Goal: Navigation & Orientation: Find specific page/section

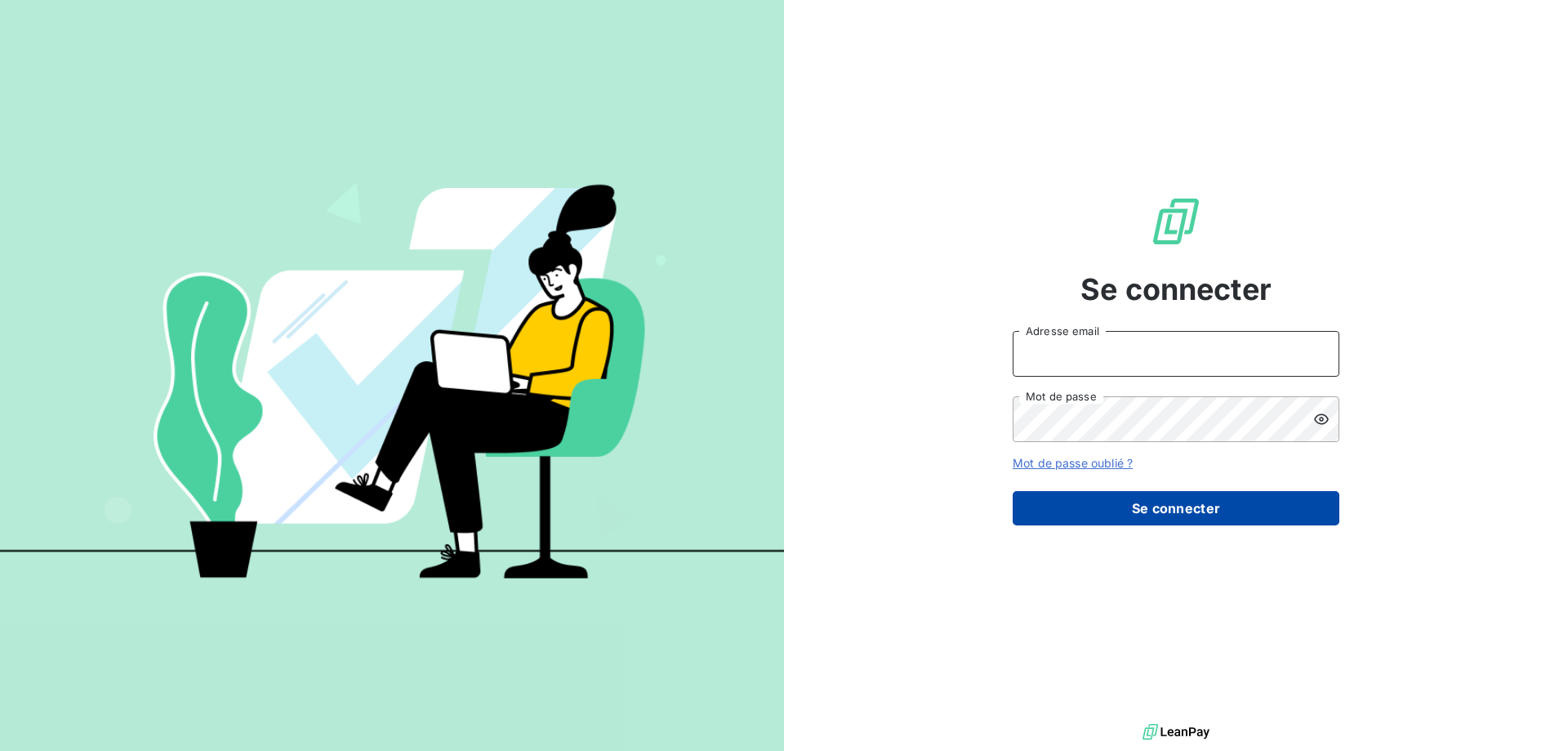
type input "[EMAIL_ADDRESS][DOMAIN_NAME]"
click at [1172, 502] on button "Se connecter" at bounding box center [1177, 508] width 327 height 35
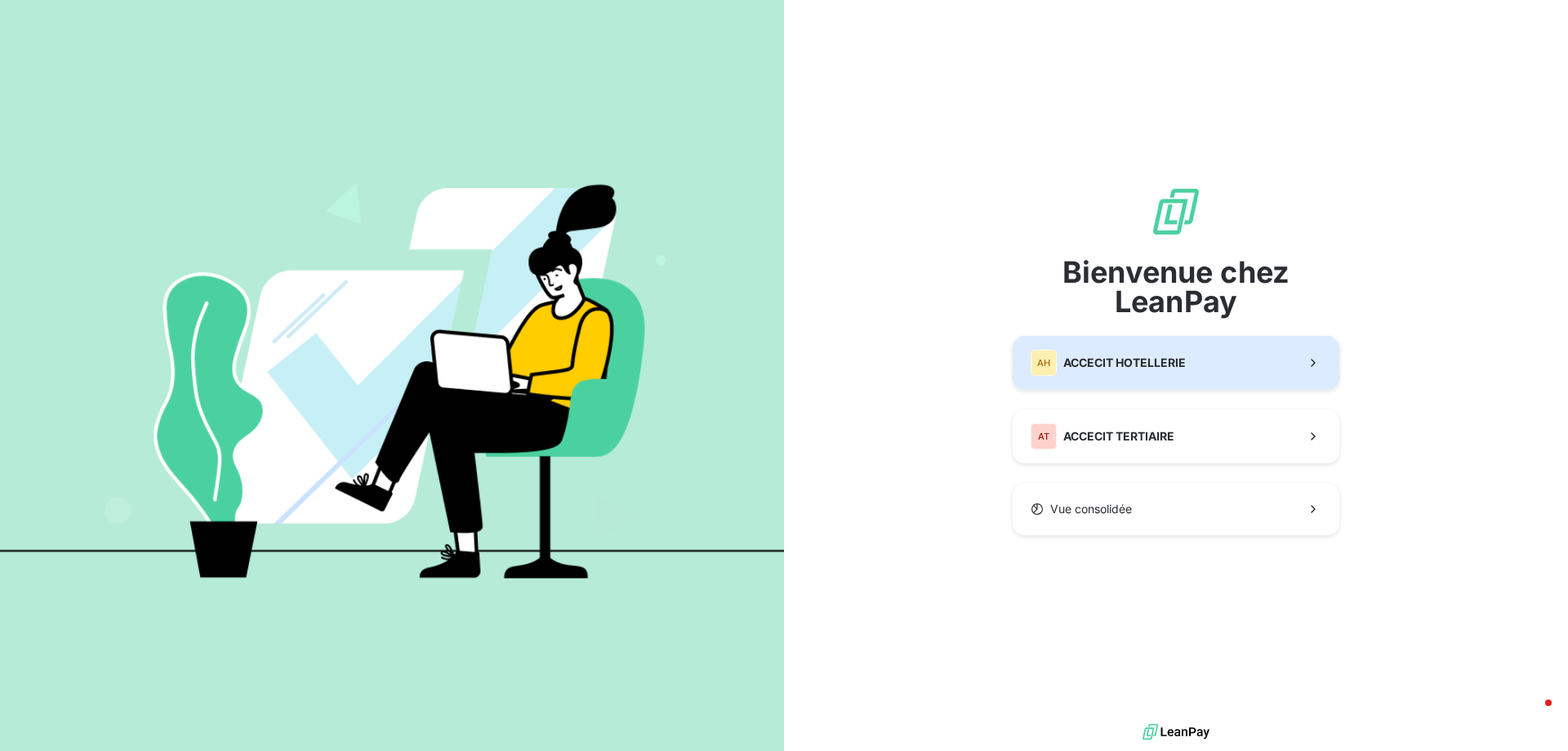
click at [1166, 349] on div "AH ACCECIT HOTELLERIE" at bounding box center [1108, 363] width 155 height 26
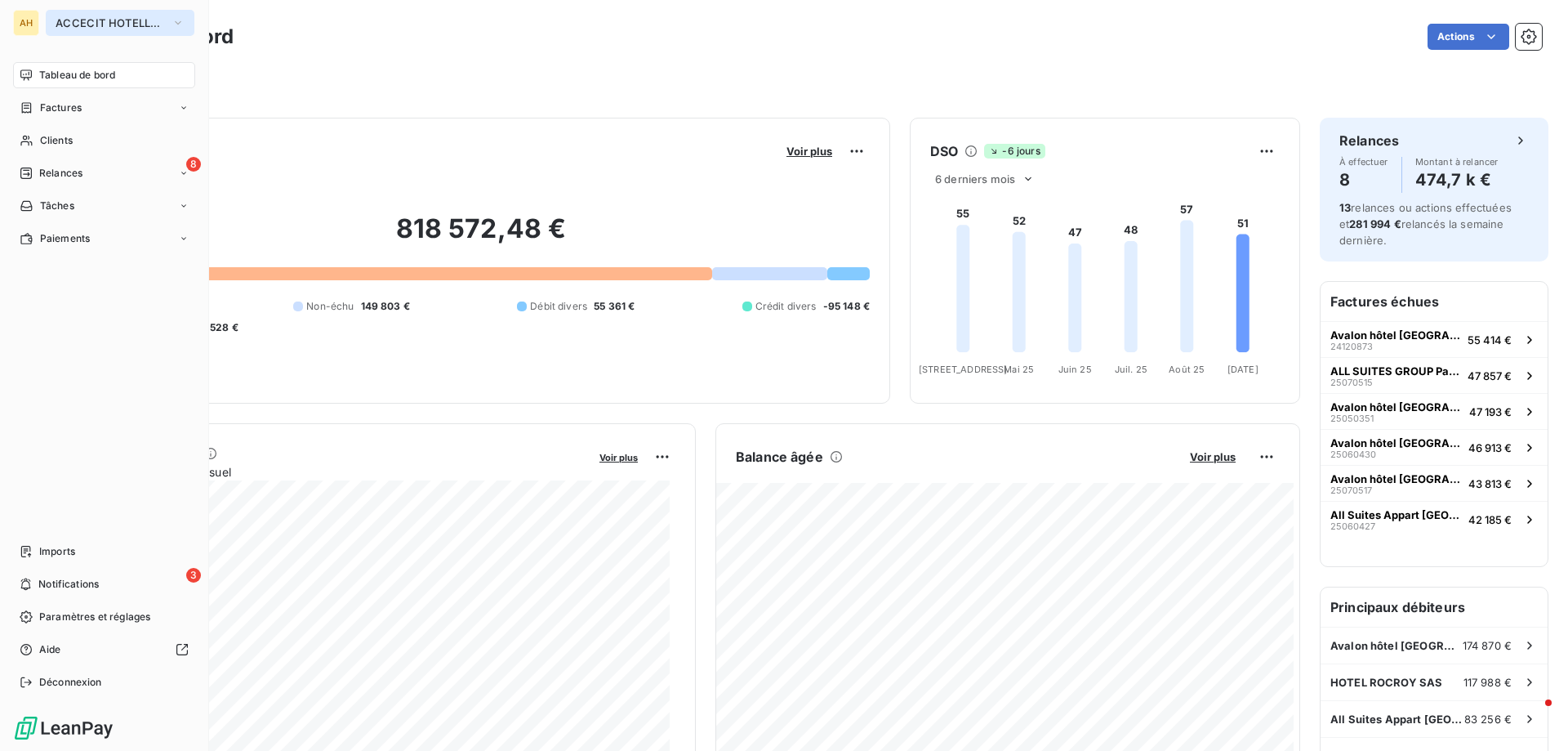
click at [105, 23] on span "ACCECIT HOTELLERIE" at bounding box center [110, 23] width 110 height 13
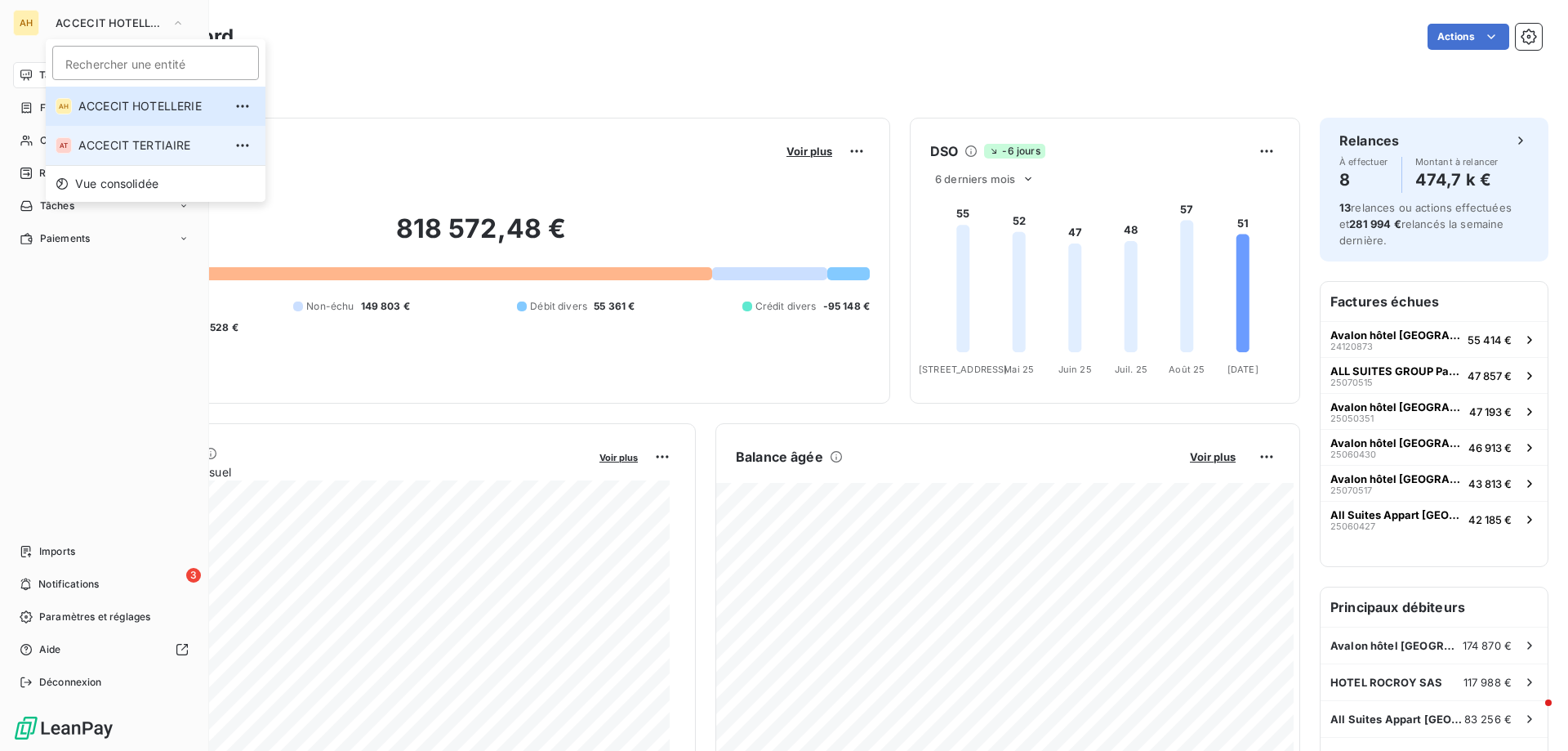
click at [142, 139] on span "ACCECIT TERTIAIRE" at bounding box center [150, 145] width 144 height 17
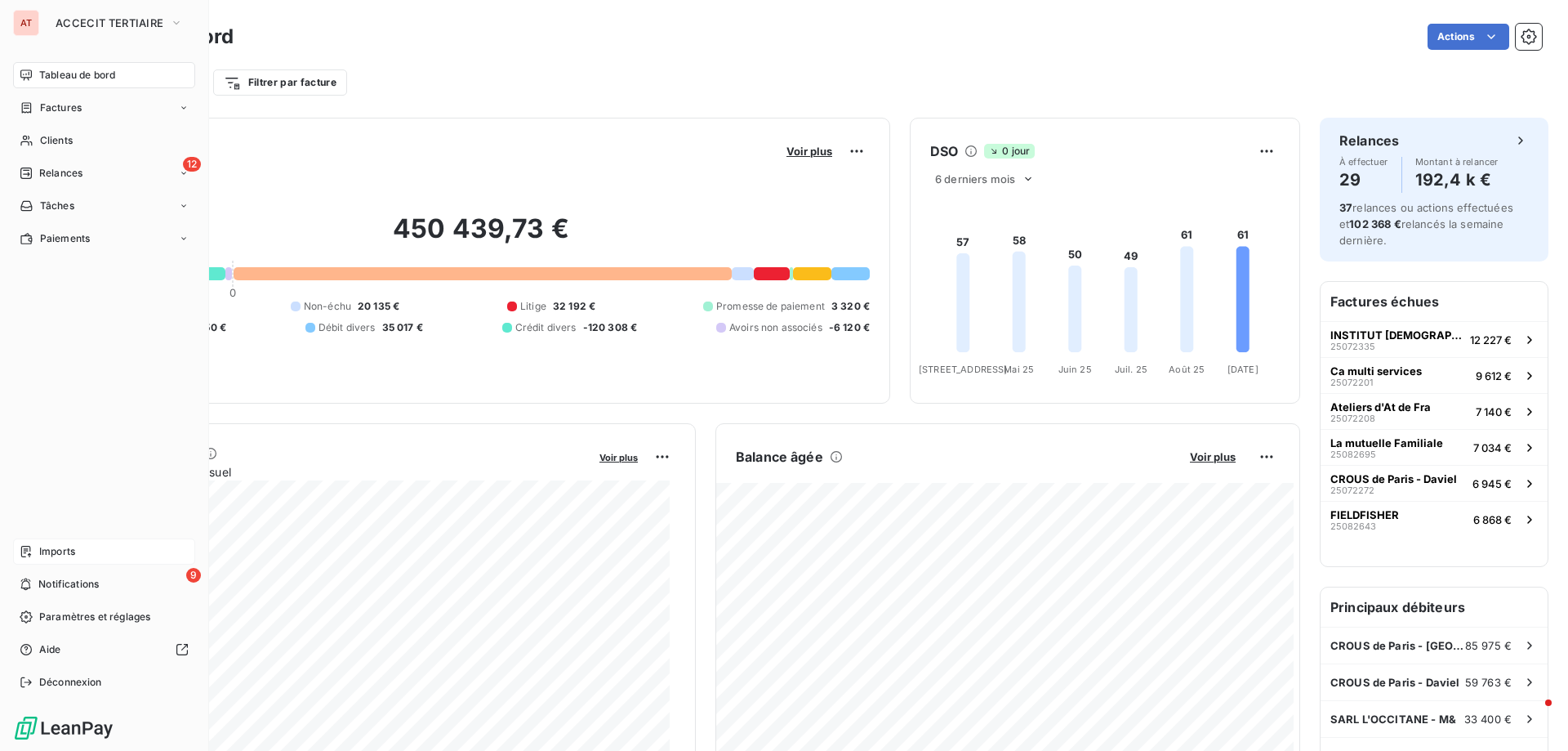
click at [96, 539] on div "Imports" at bounding box center [104, 552] width 182 height 26
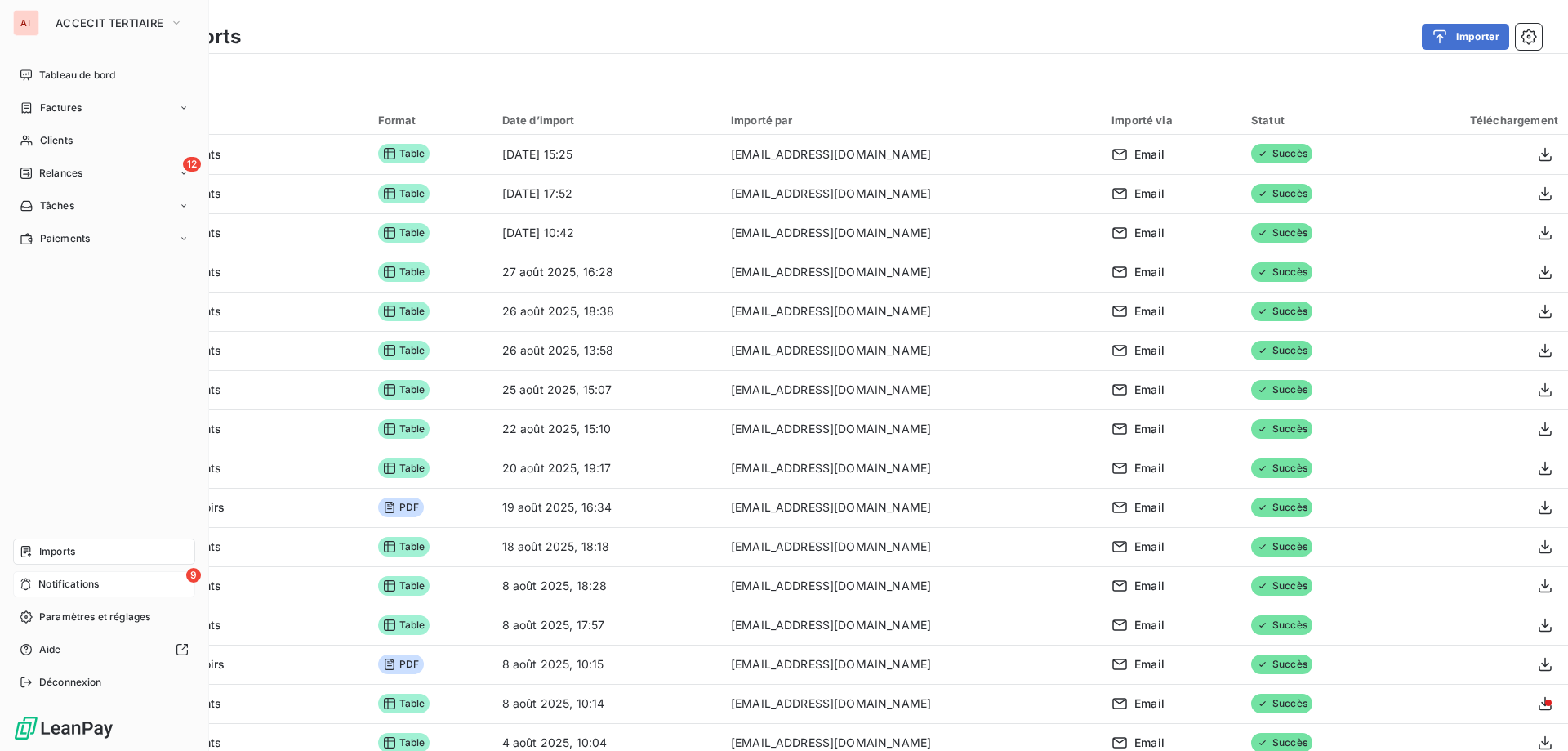
click at [83, 579] on span "Notifications" at bounding box center [68, 584] width 60 height 15
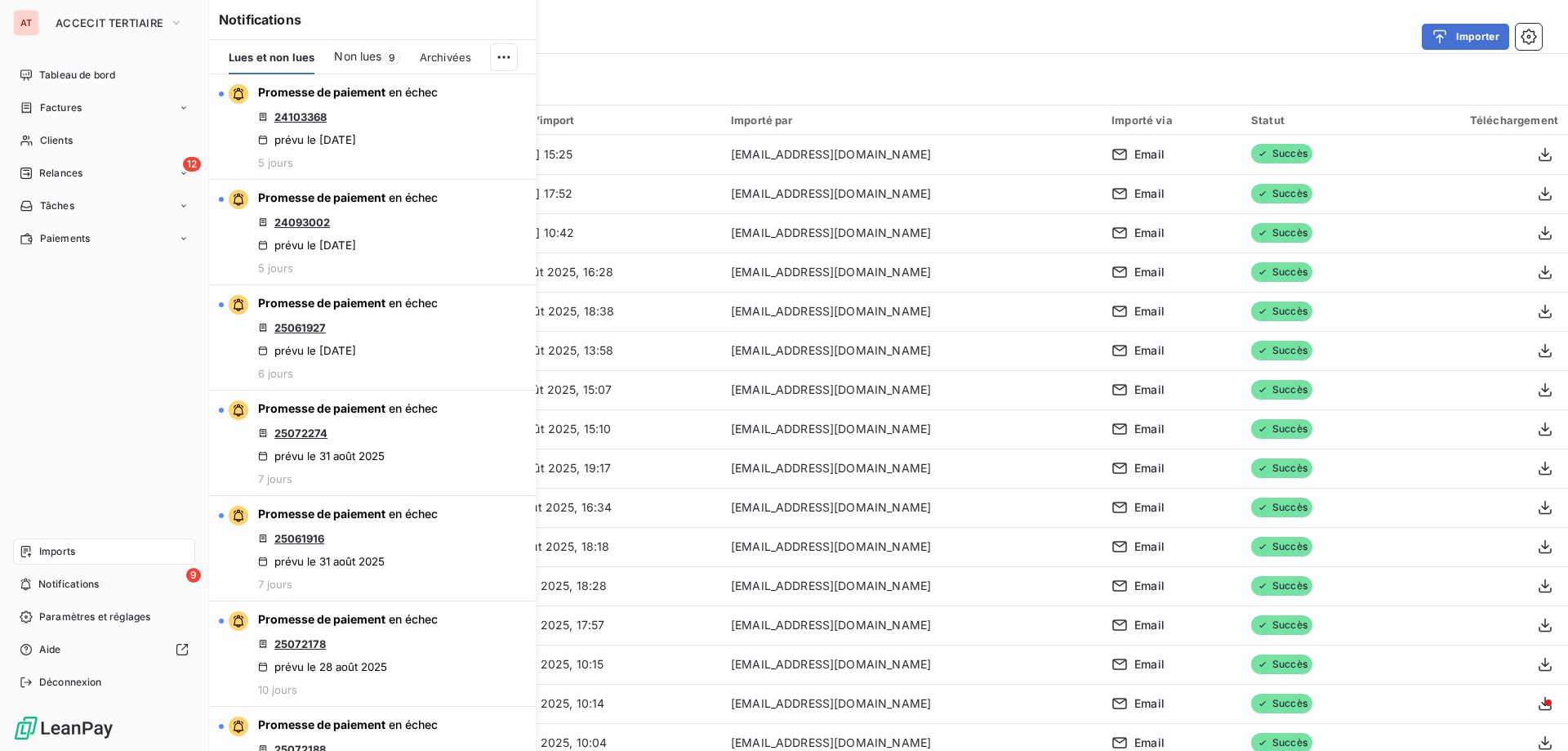
click at [83, 406] on div "Tableau de bord Factures Clients 12 Relances Tâches Paiements Imports 9 Notific…" at bounding box center [104, 378] width 182 height 634
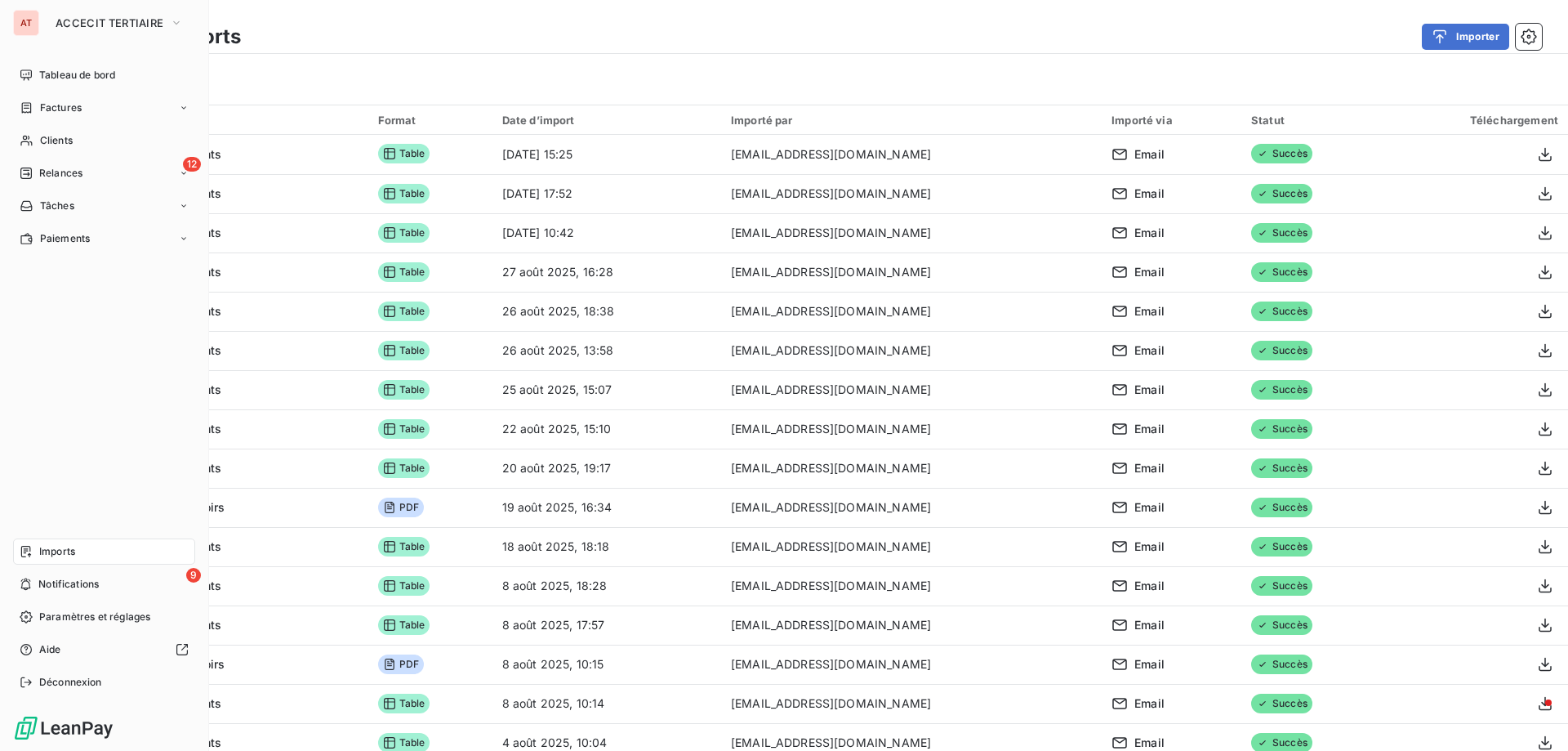
click at [84, 546] on div "Imports" at bounding box center [104, 552] width 182 height 26
